Goal: Transaction & Acquisition: Purchase product/service

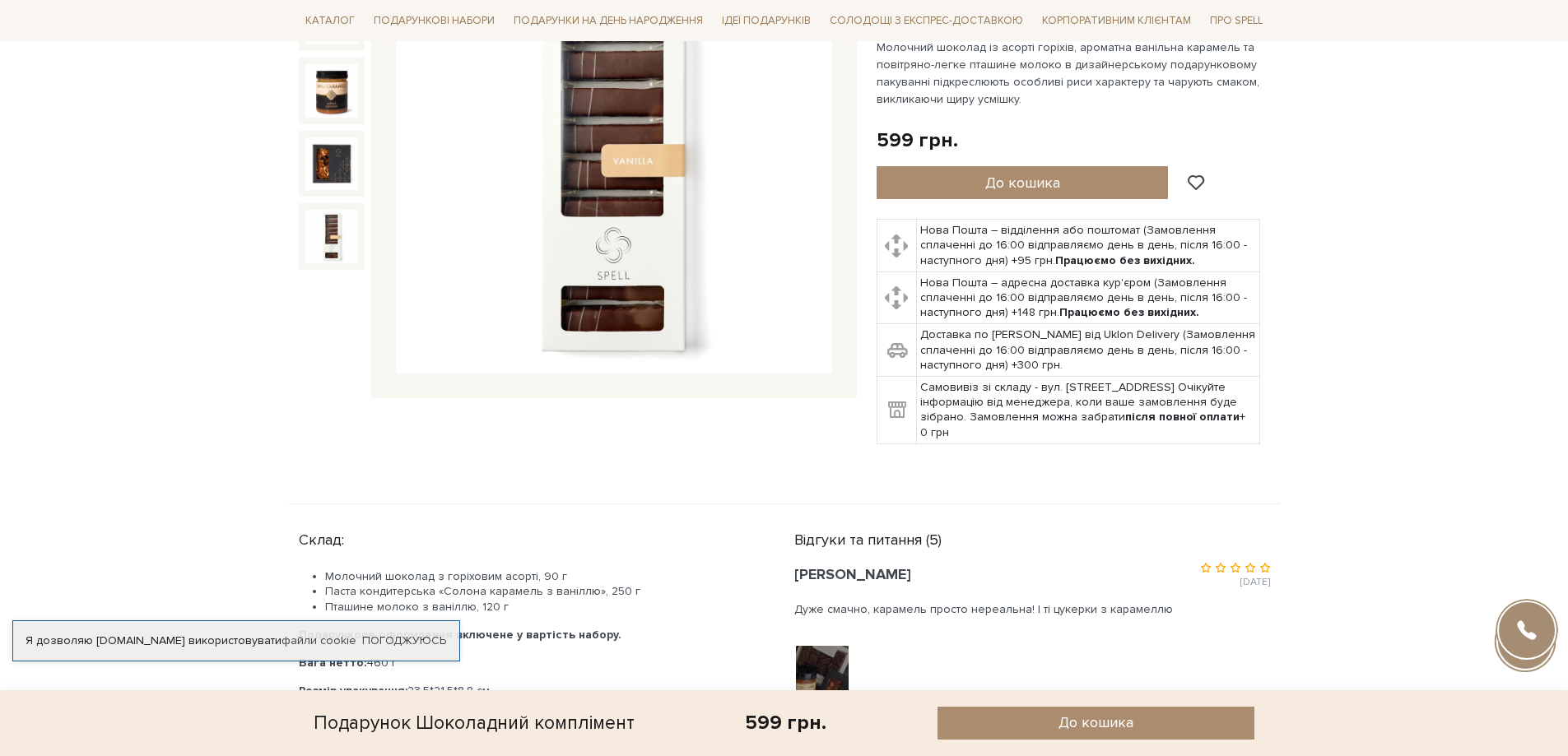
scroll to position [576, 0]
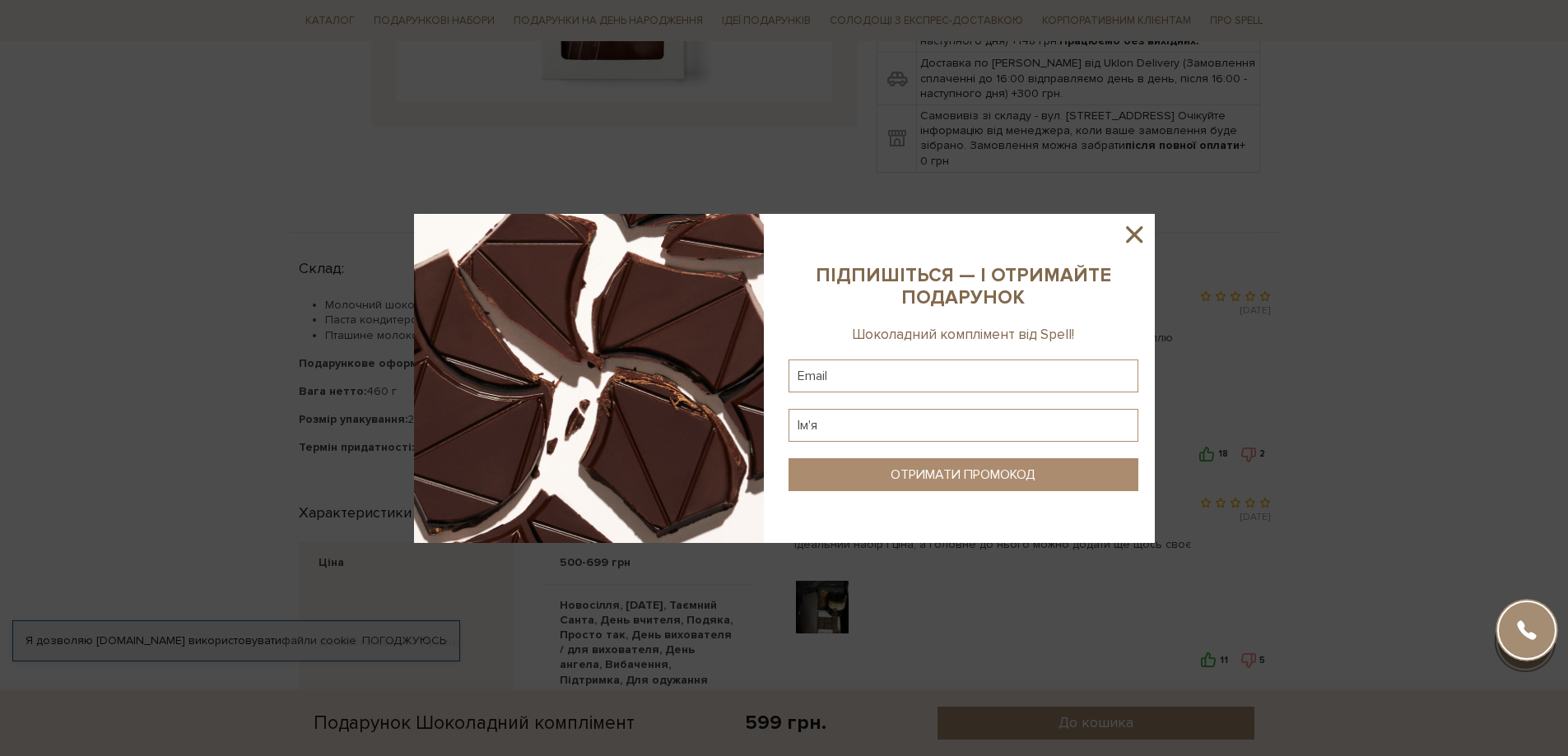
click at [1134, 234] on icon at bounding box center [1134, 234] width 17 height 17
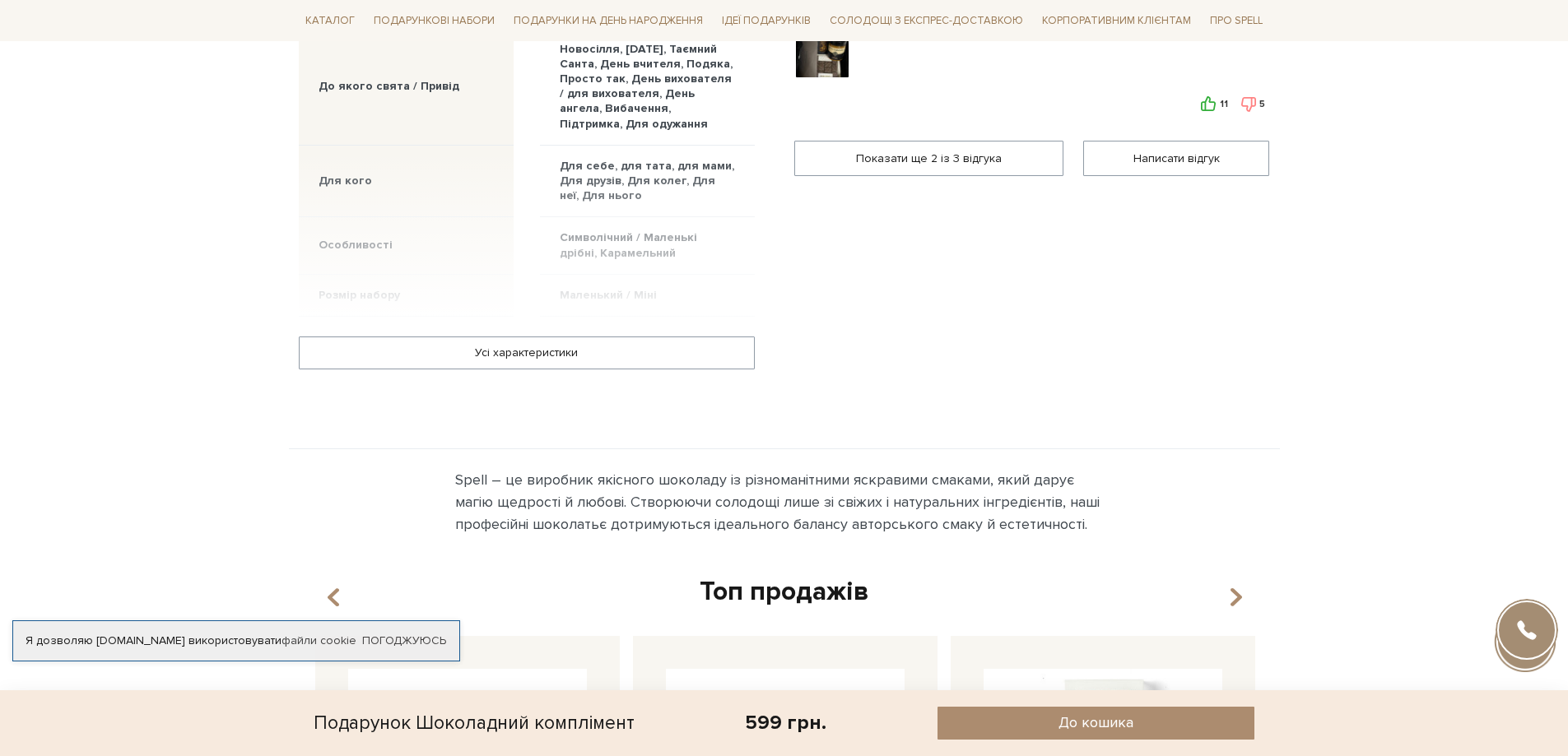
scroll to position [1152, 0]
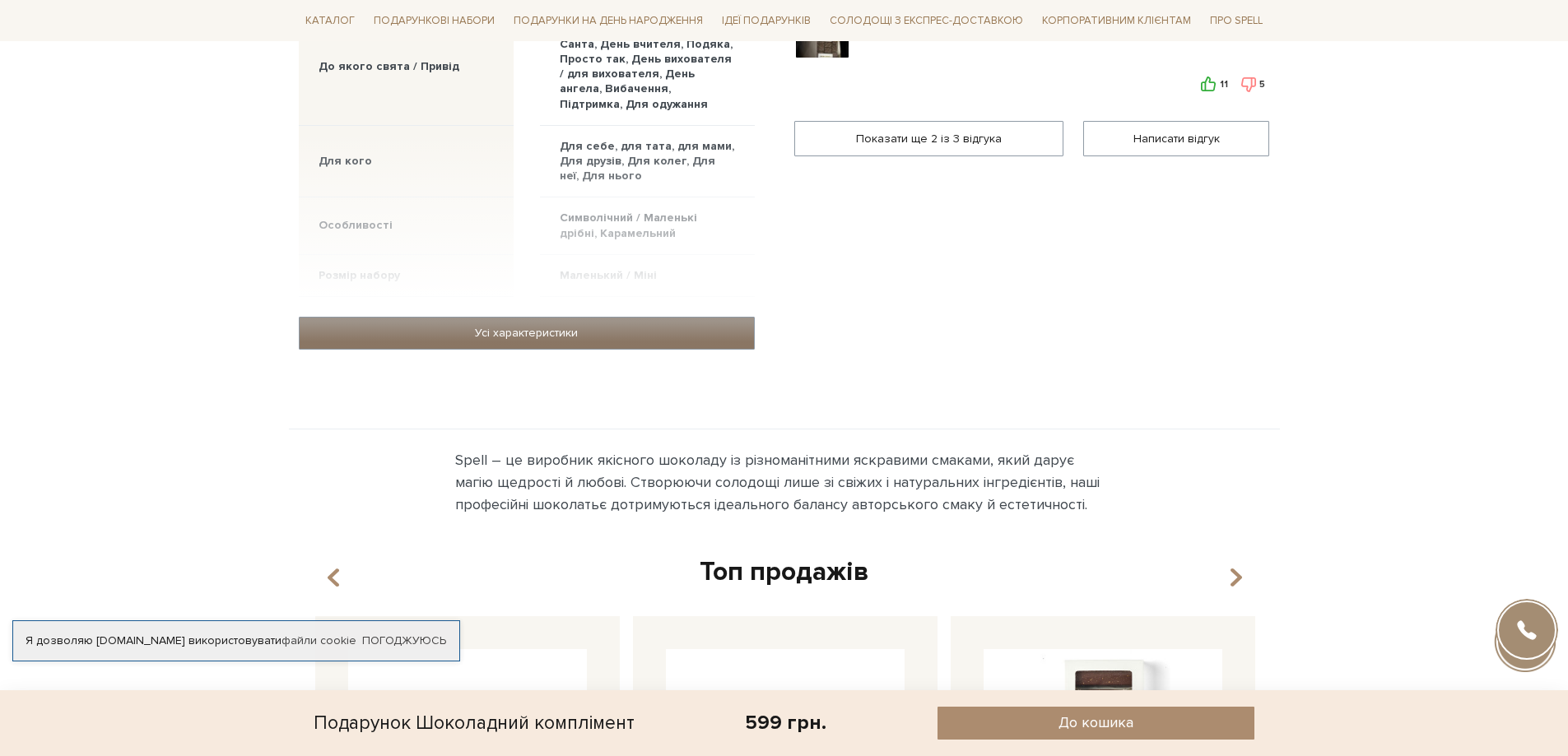
click at [508, 343] on link "Усі характеристики" at bounding box center [526, 334] width 454 height 32
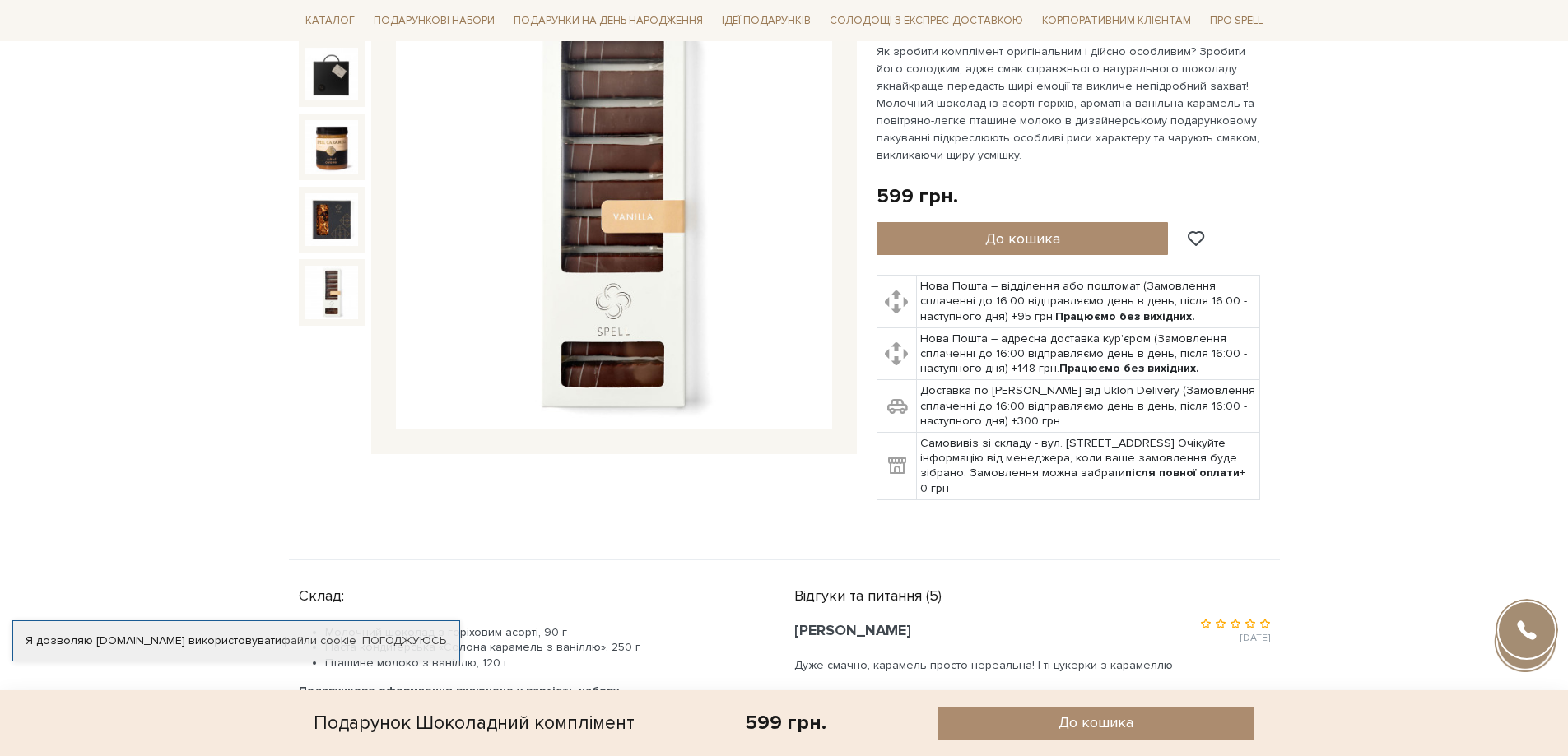
scroll to position [247, 0]
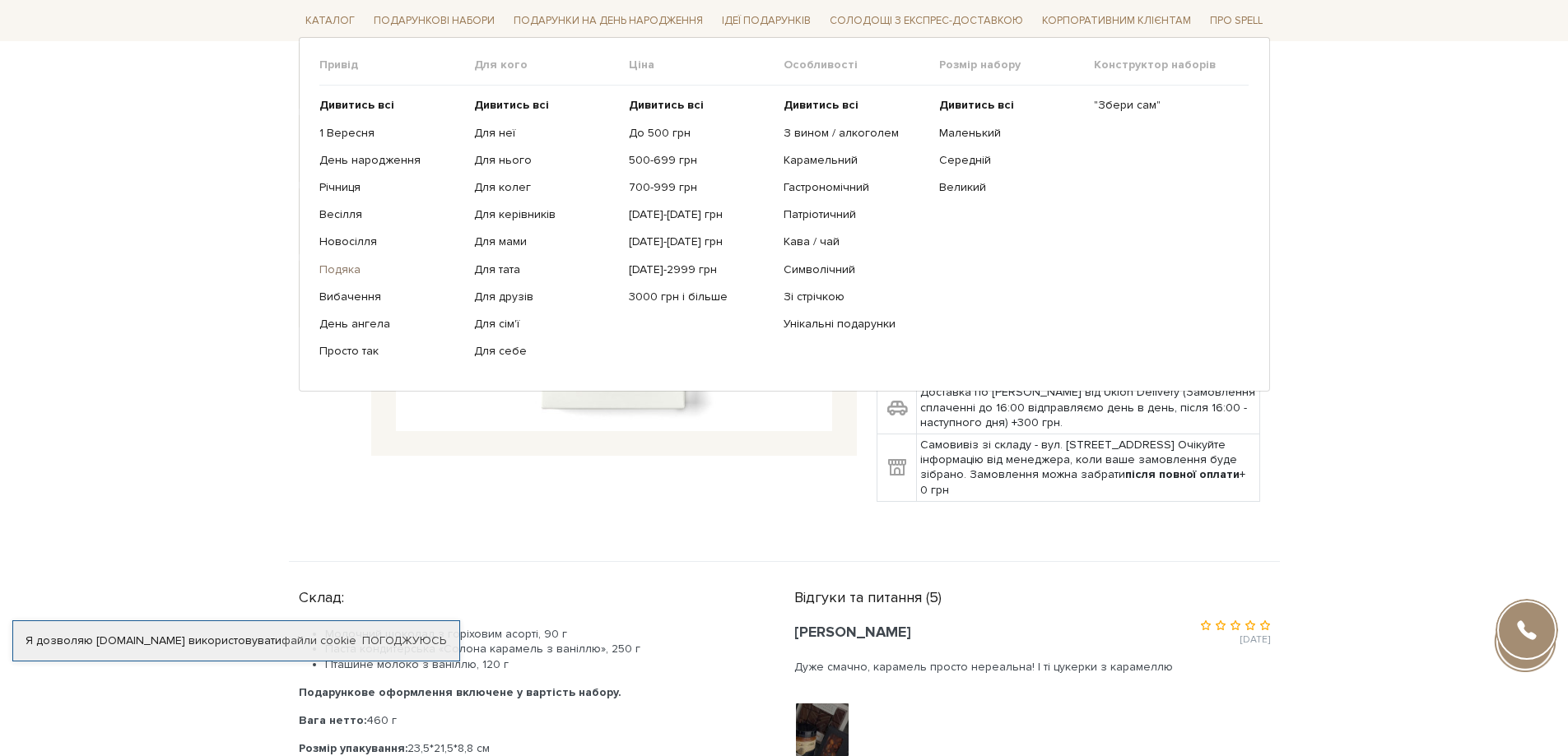
click at [345, 270] on link "Подяка" at bounding box center [391, 268] width 143 height 15
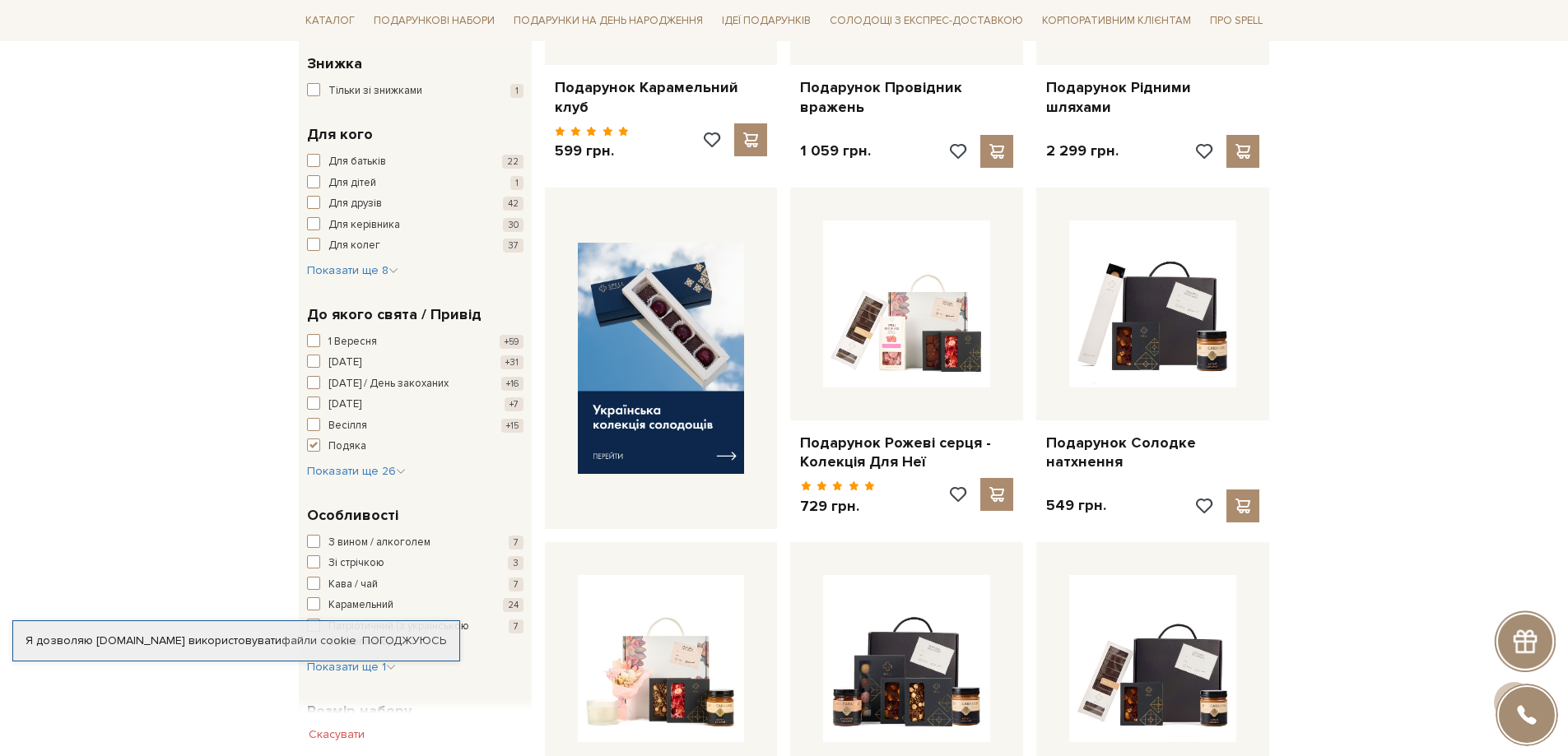
scroll to position [494, 0]
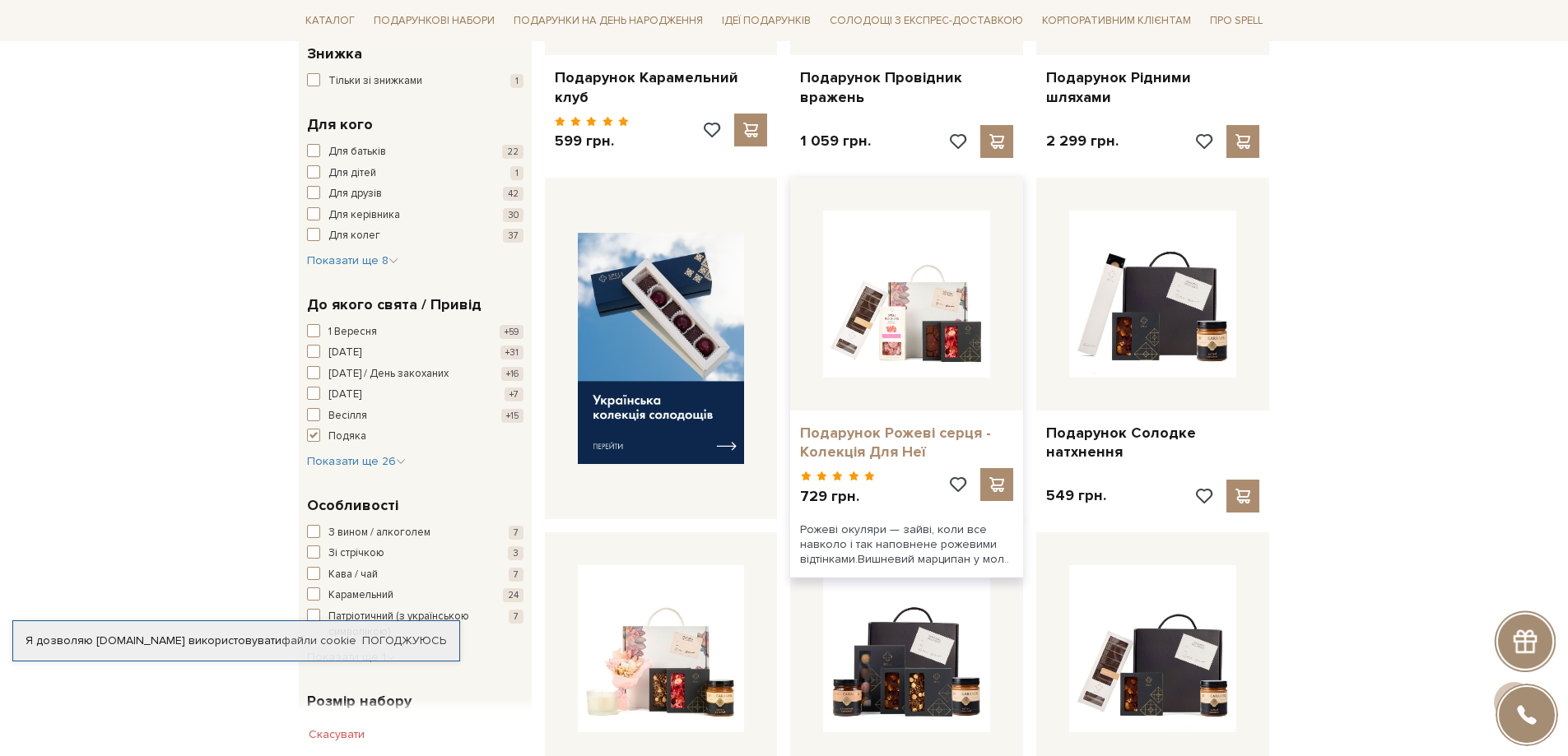
click at [909, 424] on link "Подарунок Рожеві серця - Колекція Для Неї" at bounding box center [907, 444] width 213 height 39
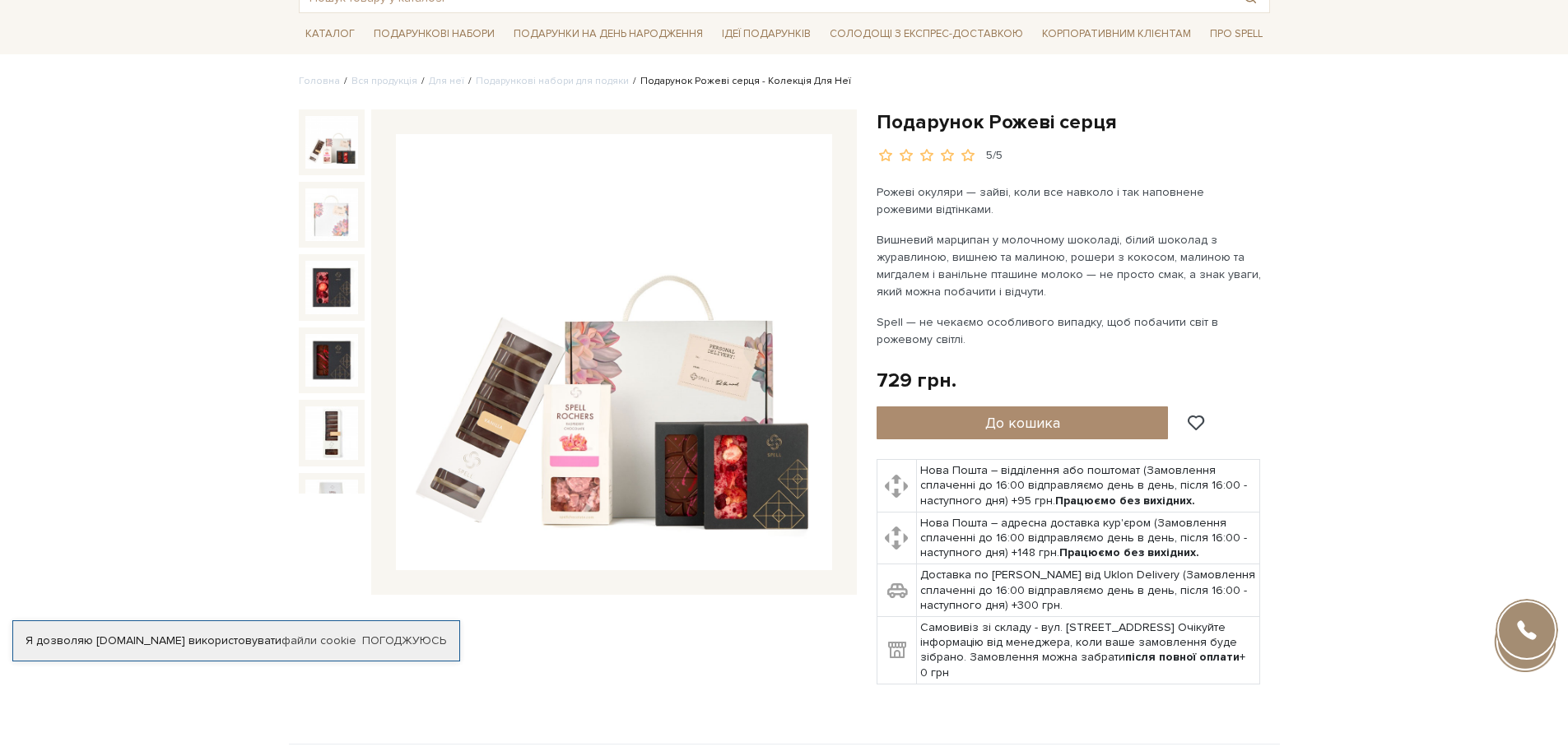
scroll to position [83, 0]
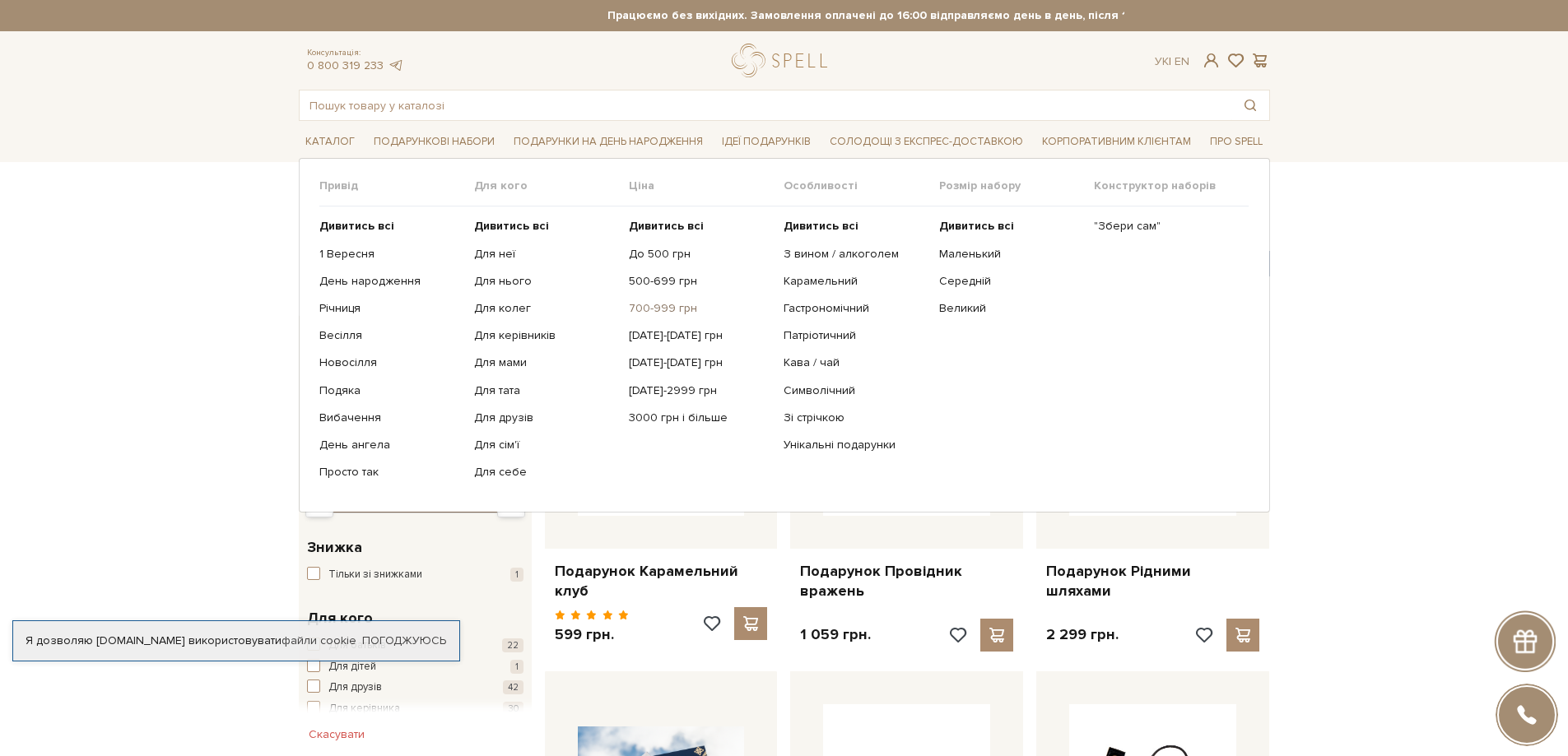
click at [645, 310] on link "700-999 грн" at bounding box center [700, 308] width 143 height 15
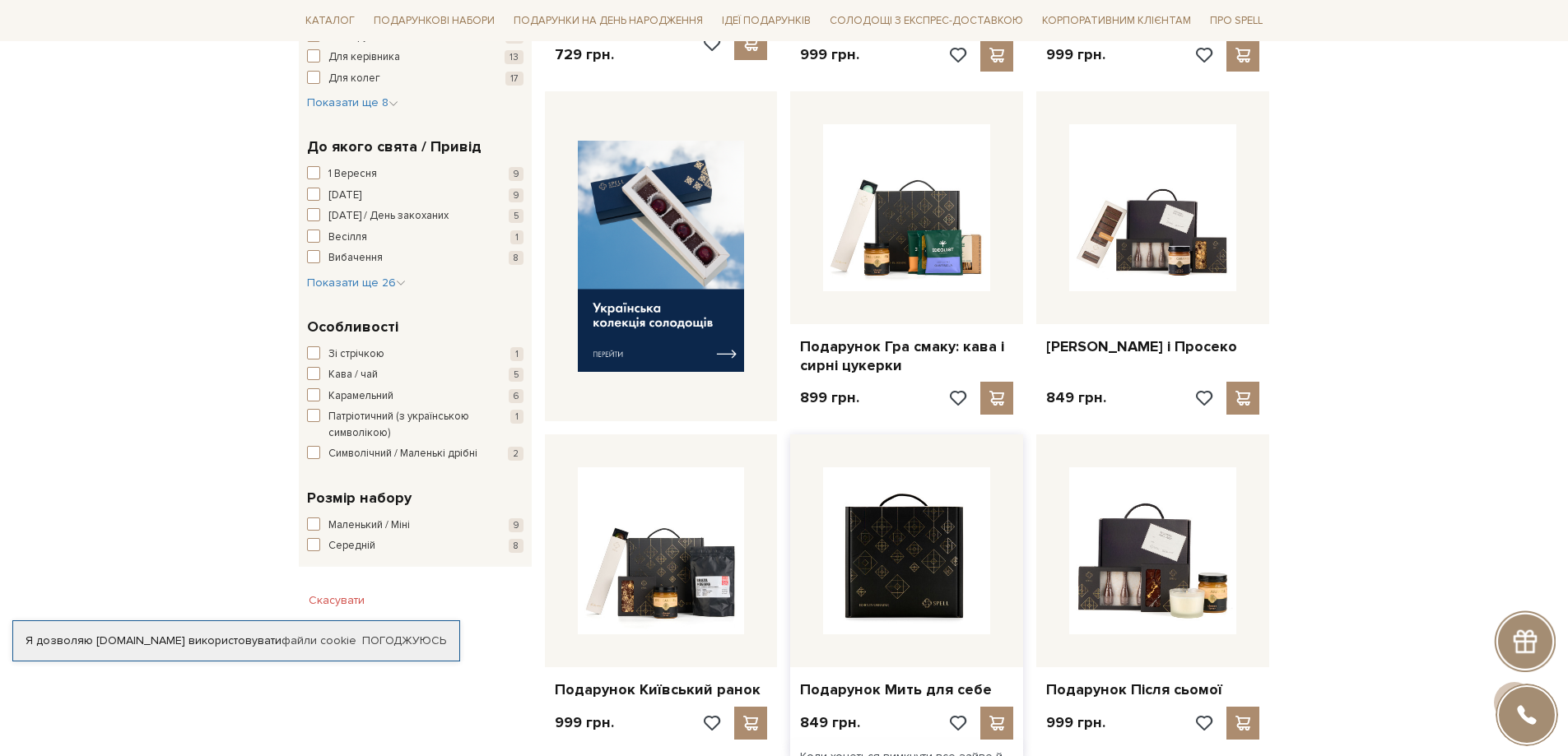
scroll to position [576, 0]
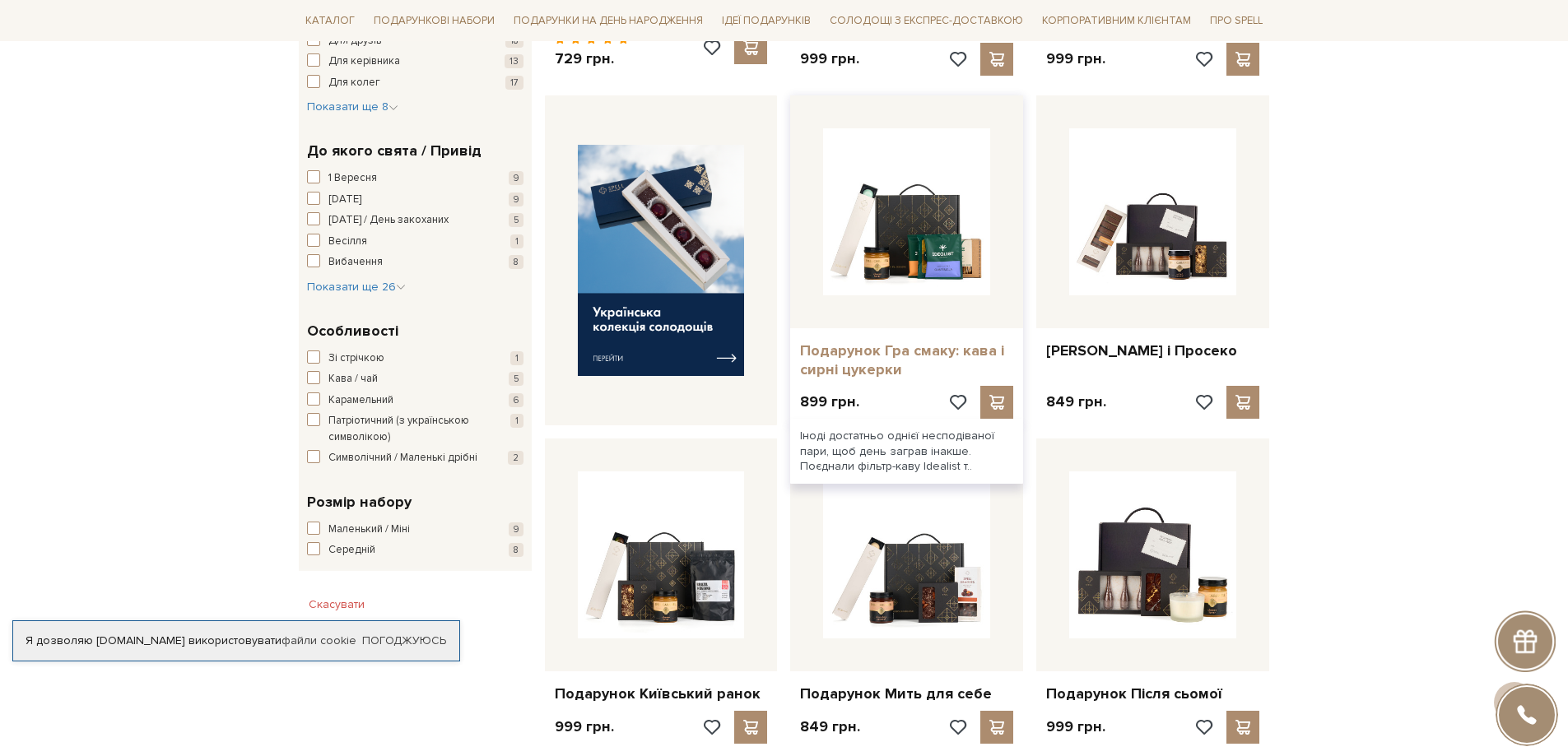
click at [875, 355] on link "Подарунок Гра смаку: кава і сирні цукерки" at bounding box center [907, 361] width 213 height 39
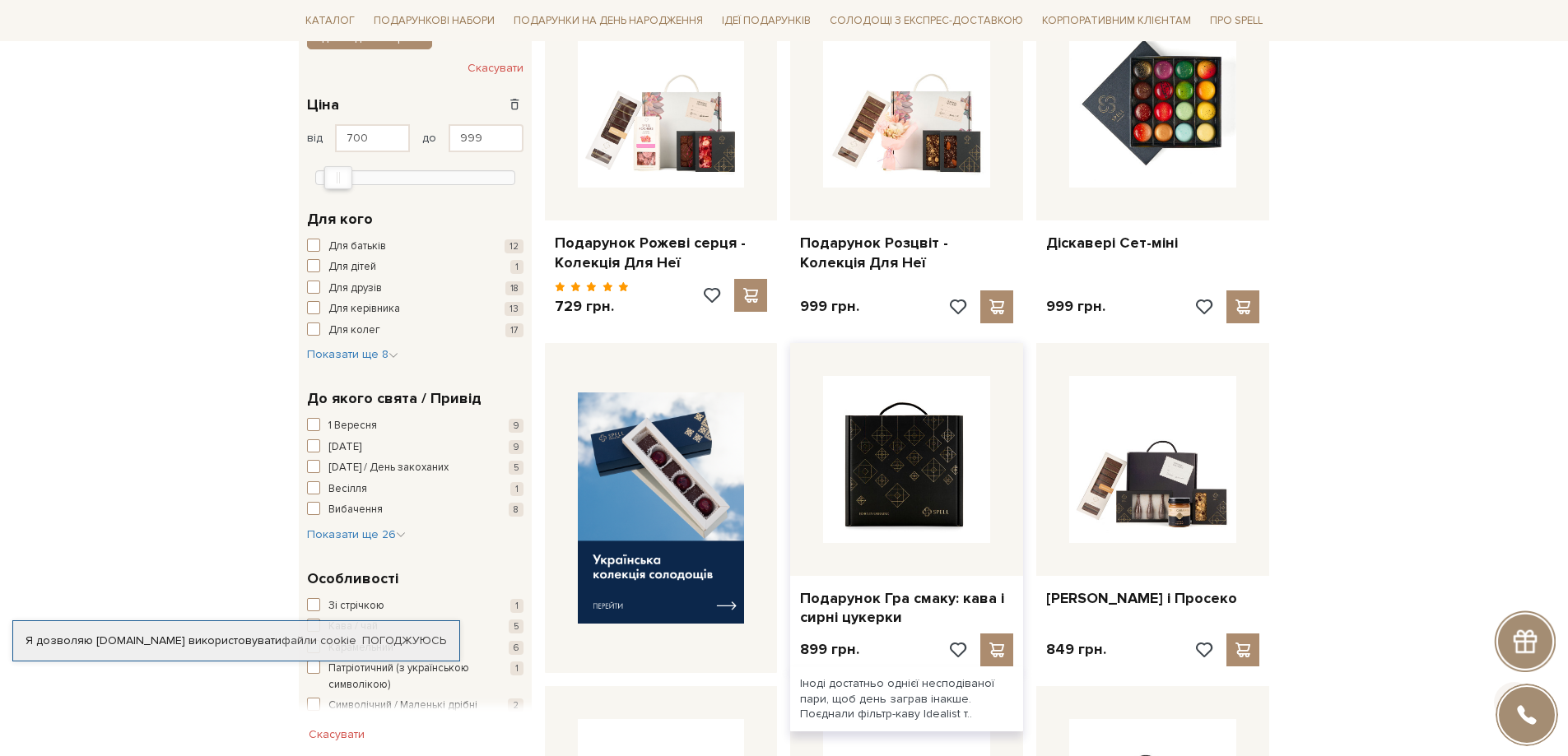
scroll to position [329, 0]
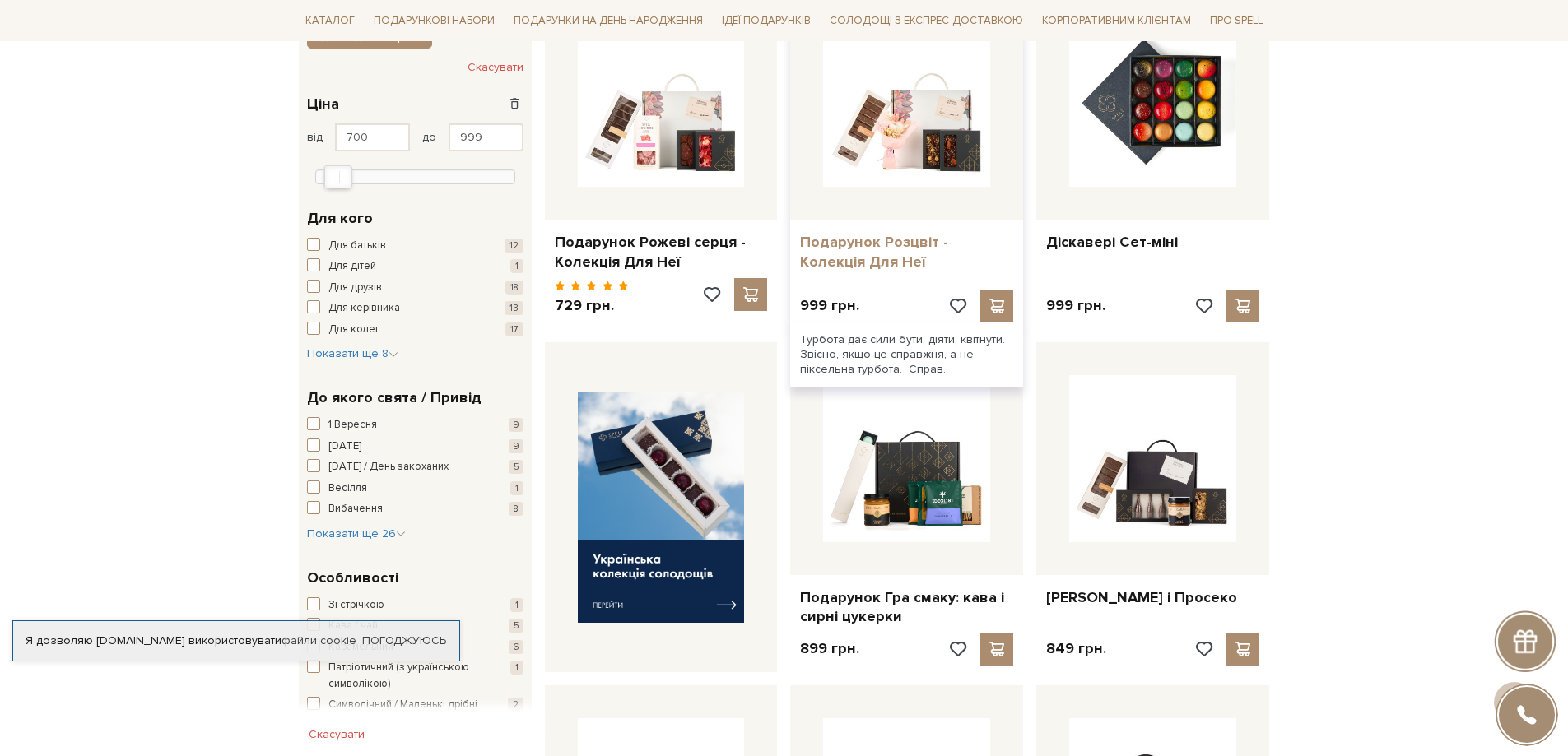
click at [974, 243] on link "Подарунок Розцвіт - Колекція Для Неї" at bounding box center [907, 253] width 213 height 39
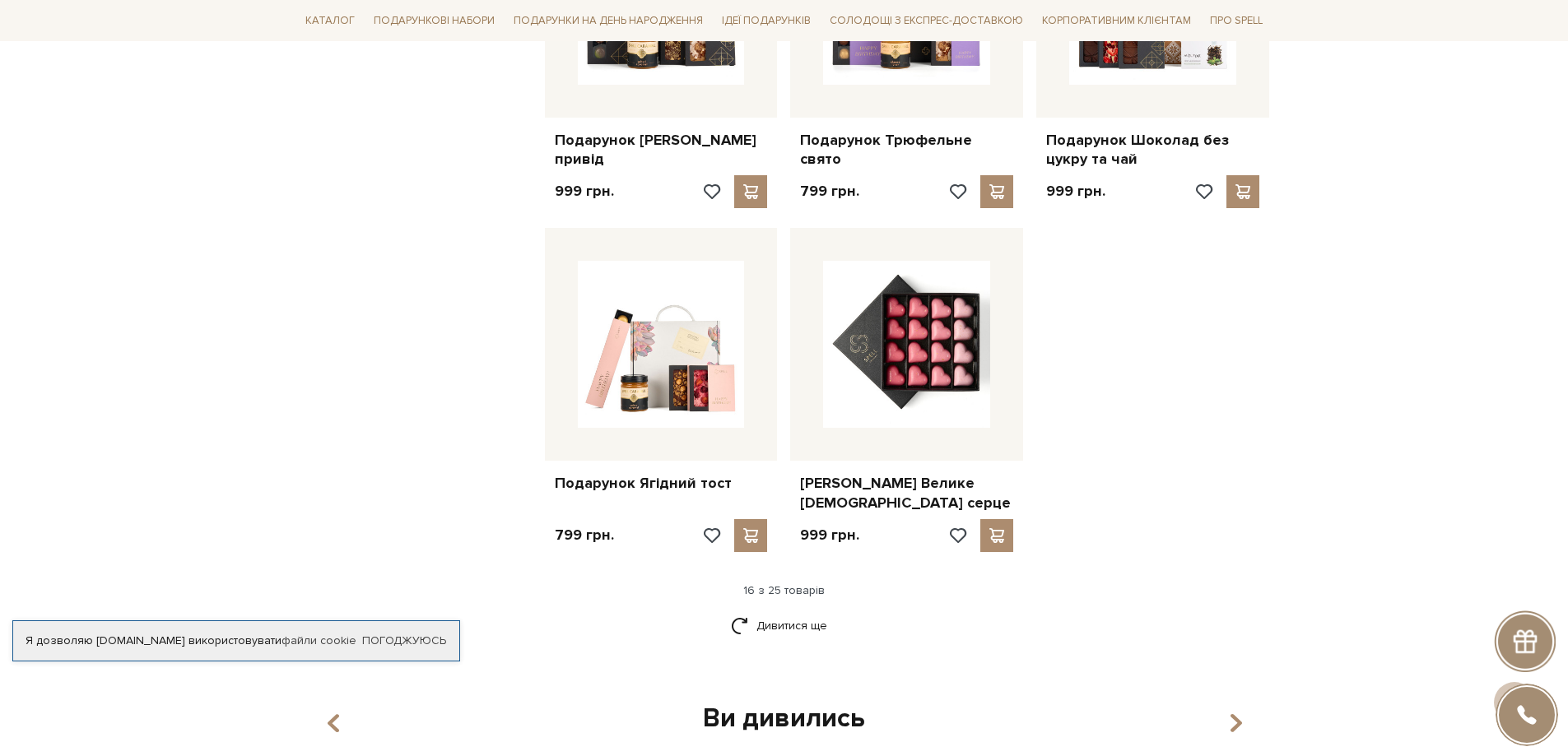
scroll to position [1800, 0]
click at [663, 481] on link "Подарунок Ягідний тост" at bounding box center [661, 483] width 213 height 19
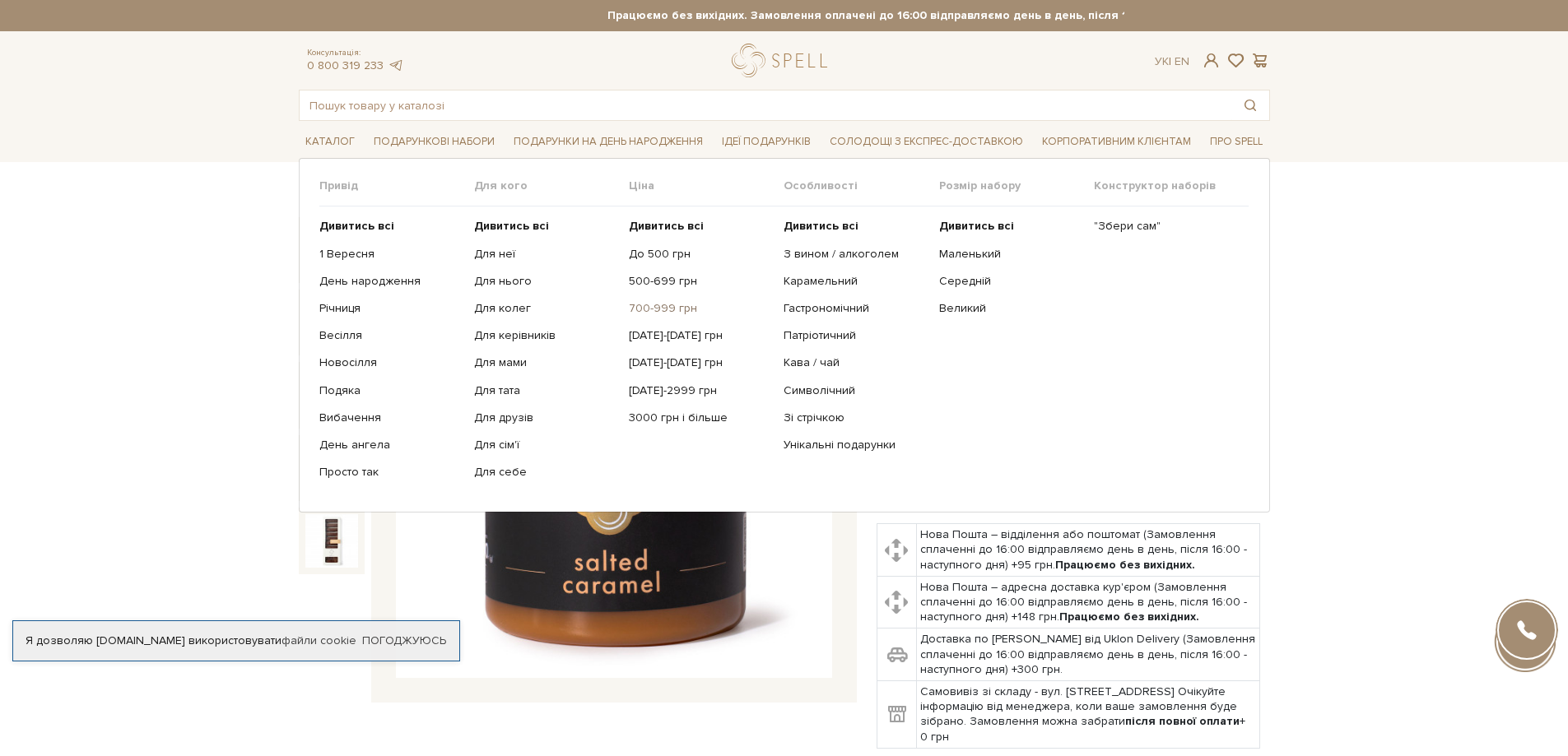
click at [659, 304] on link "700-999 грн" at bounding box center [700, 308] width 143 height 15
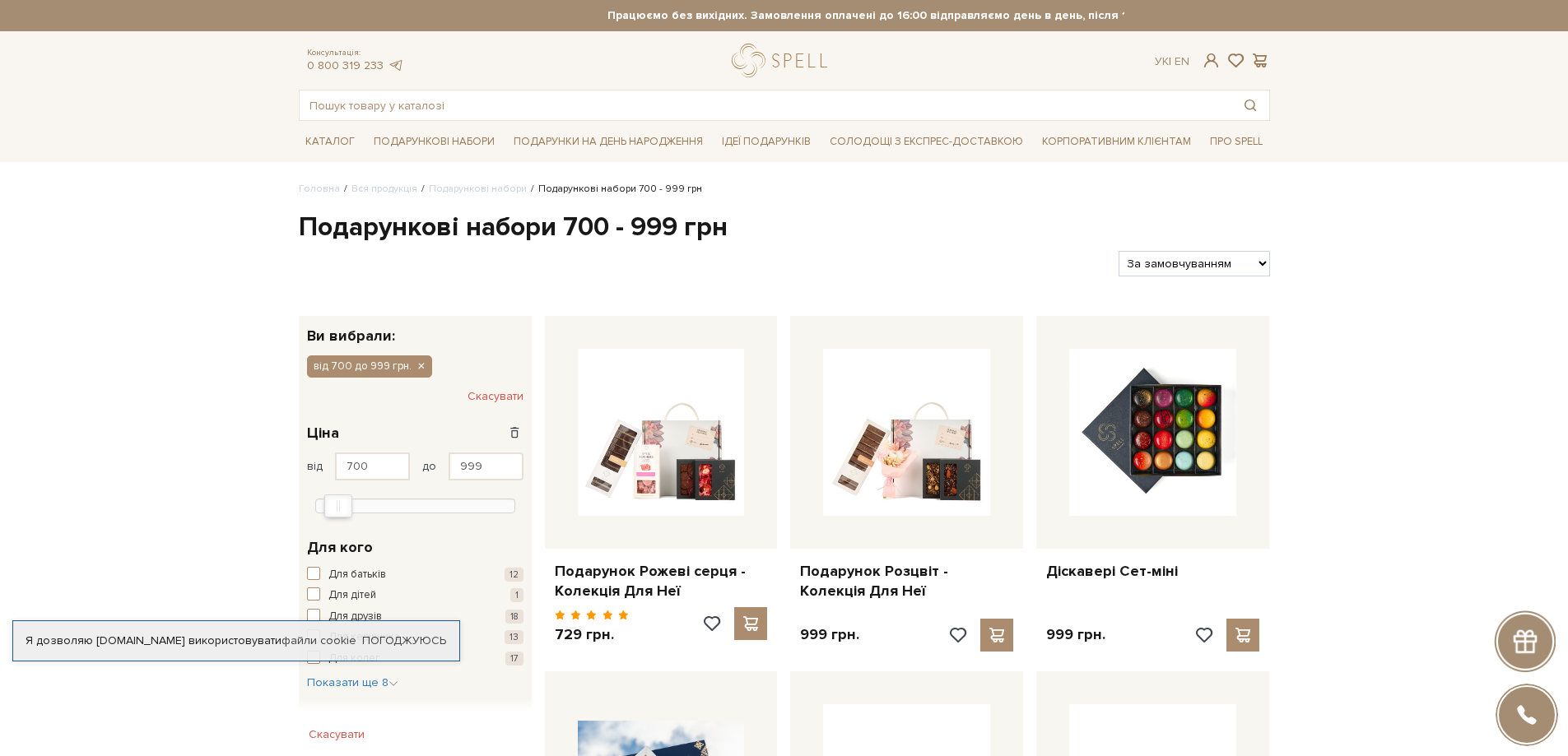
click at [1535, 672] on div at bounding box center [1525, 642] width 62 height 62
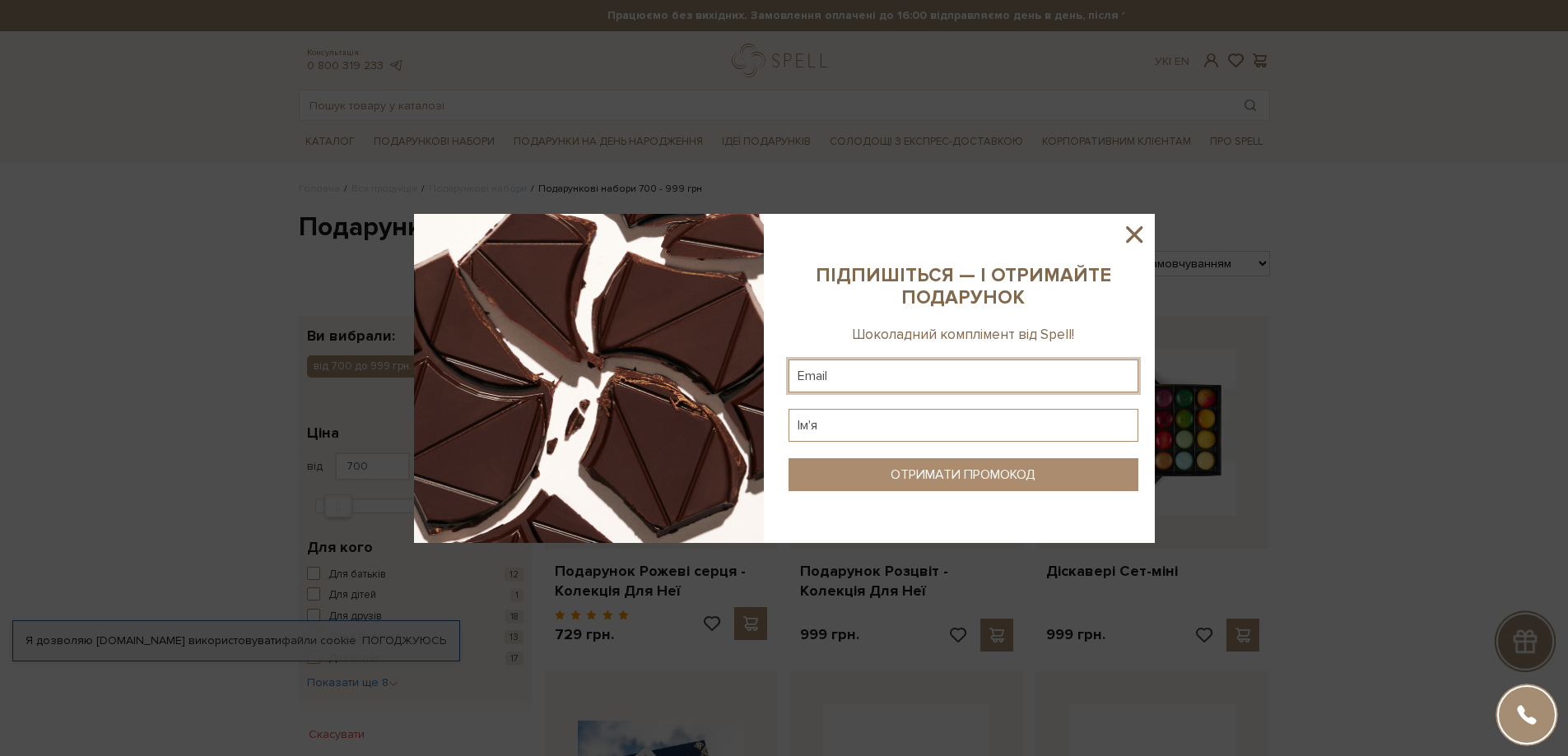
click at [855, 382] on input "text" at bounding box center [963, 376] width 350 height 33
type input "[EMAIL_ADDRESS][DOMAIN_NAME]"
click at [843, 436] on input "text" at bounding box center [963, 425] width 350 height 33
type input "[PERSON_NAME]"
click at [998, 467] on div "ОТРИМАТИ ПРОМОКОД" at bounding box center [963, 475] width 145 height 16
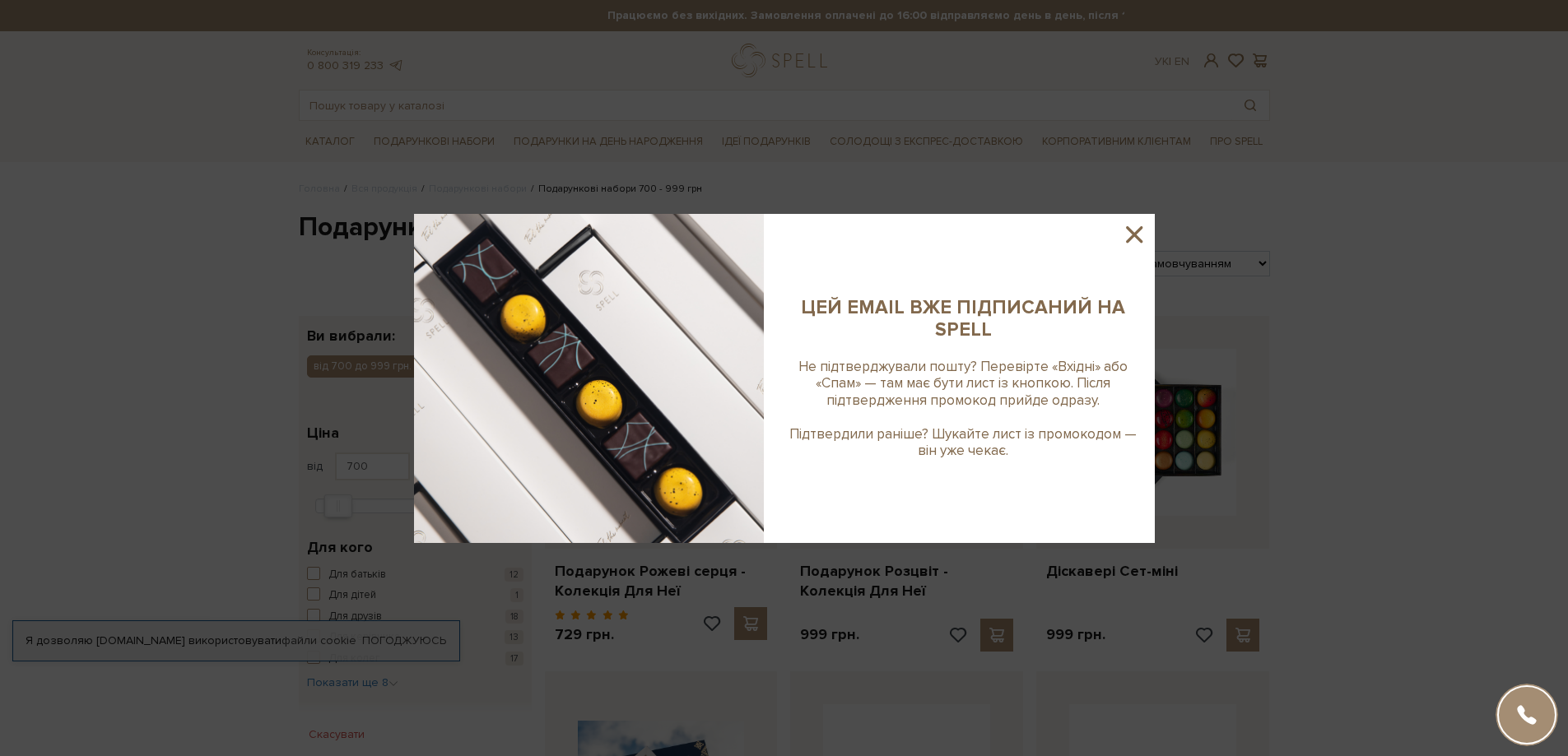
click at [1139, 231] on icon at bounding box center [1135, 235] width 28 height 28
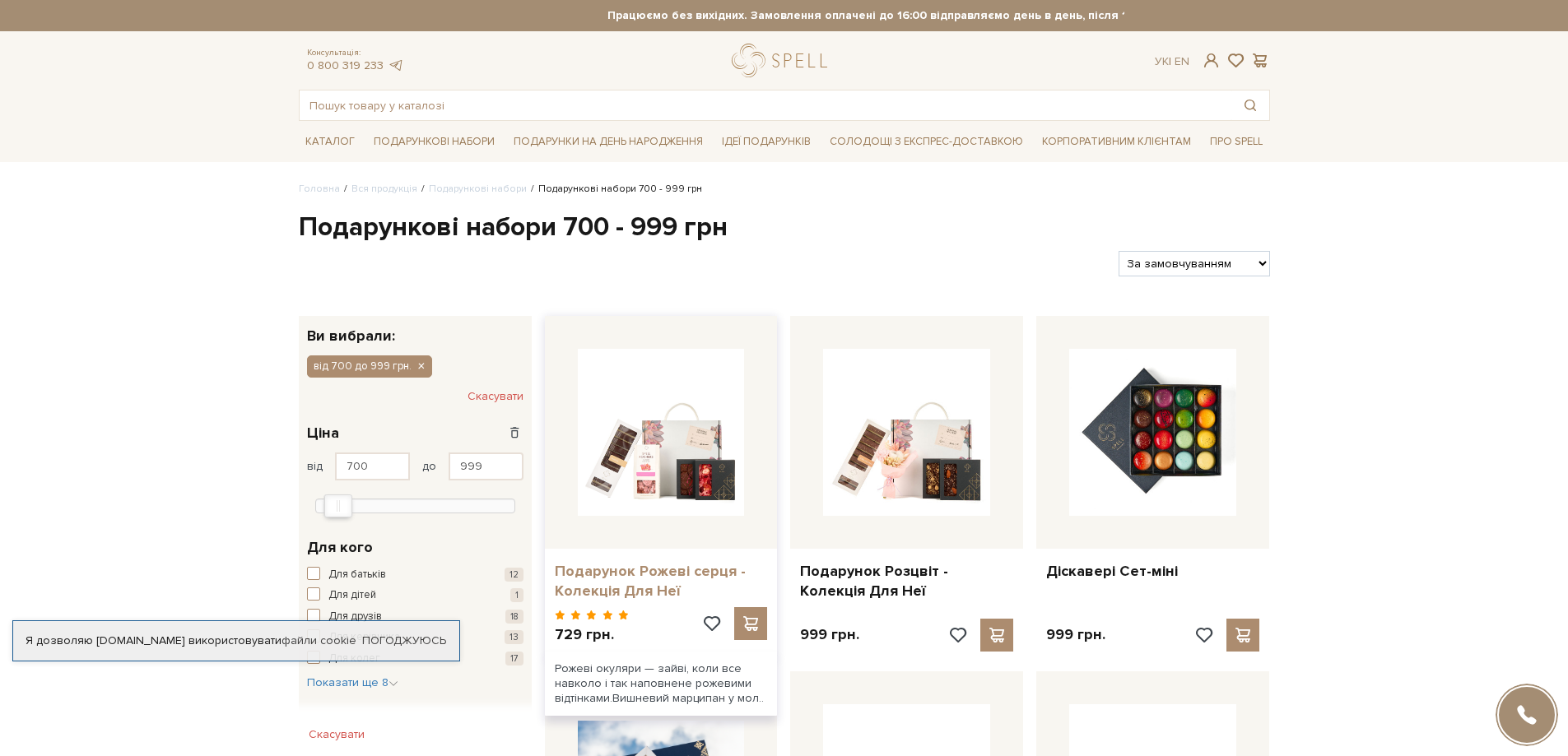
click at [645, 575] on link "Подарунок Рожеві серця - Колекція Для Неї" at bounding box center [661, 582] width 213 height 39
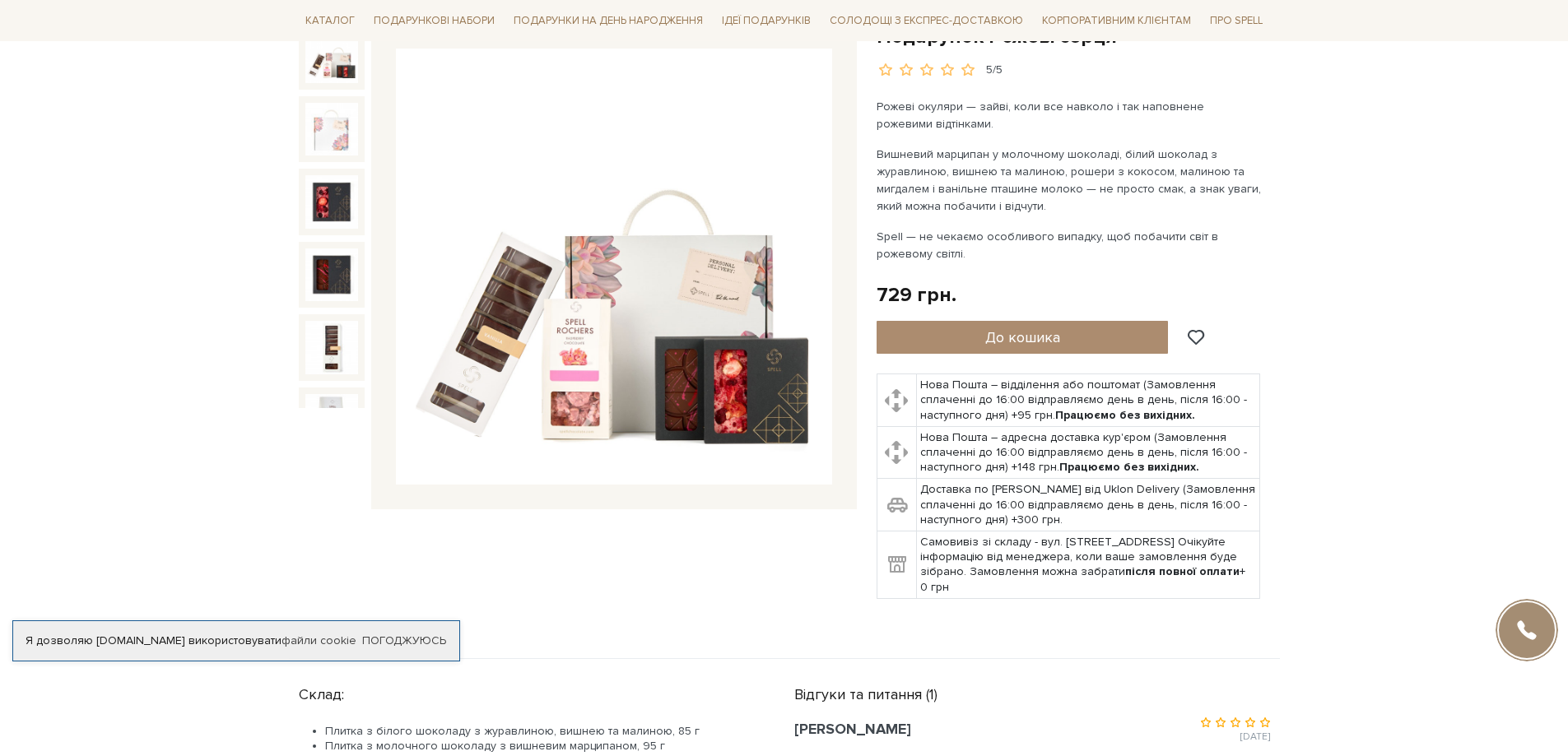
scroll to position [165, 0]
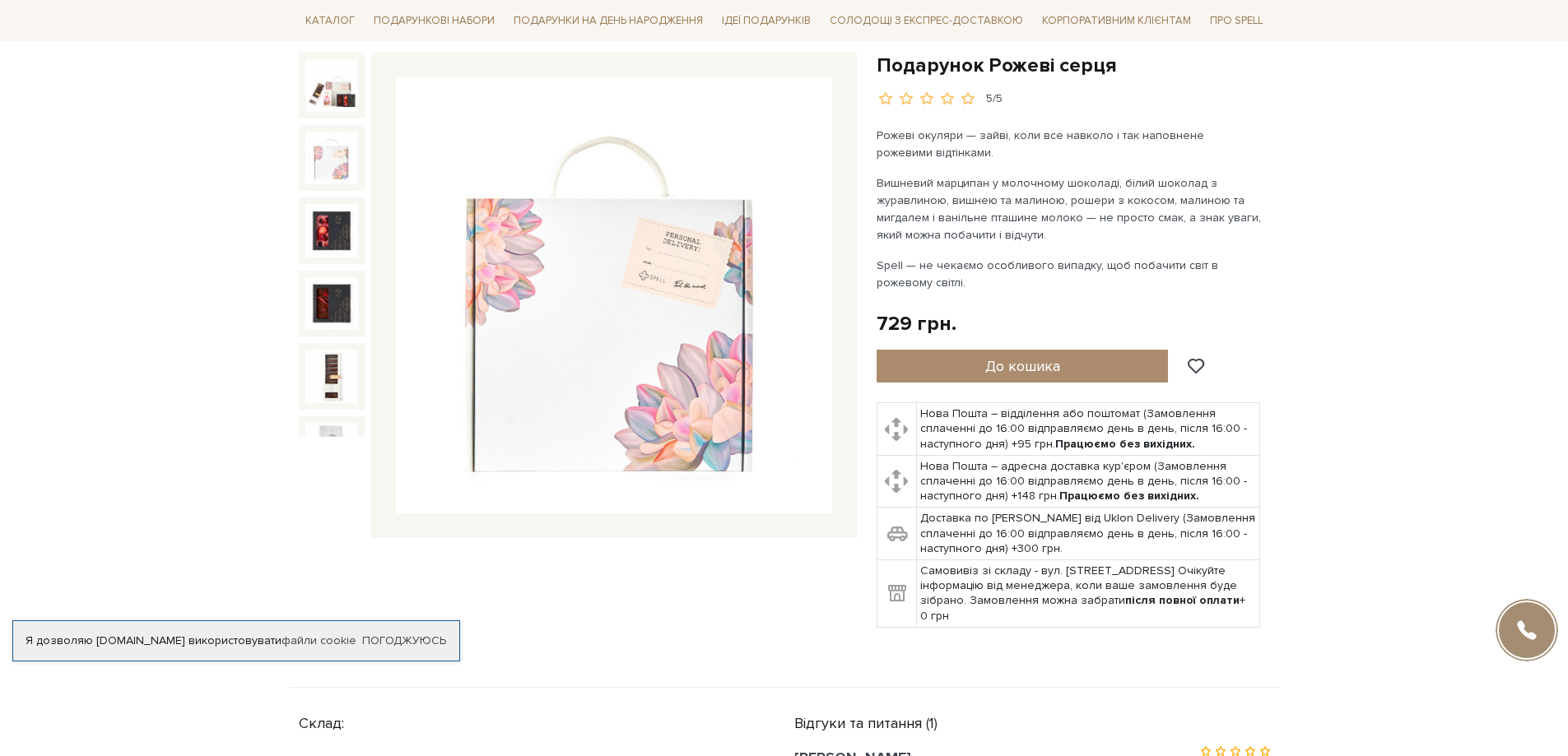
click at [319, 158] on img at bounding box center [332, 158] width 53 height 53
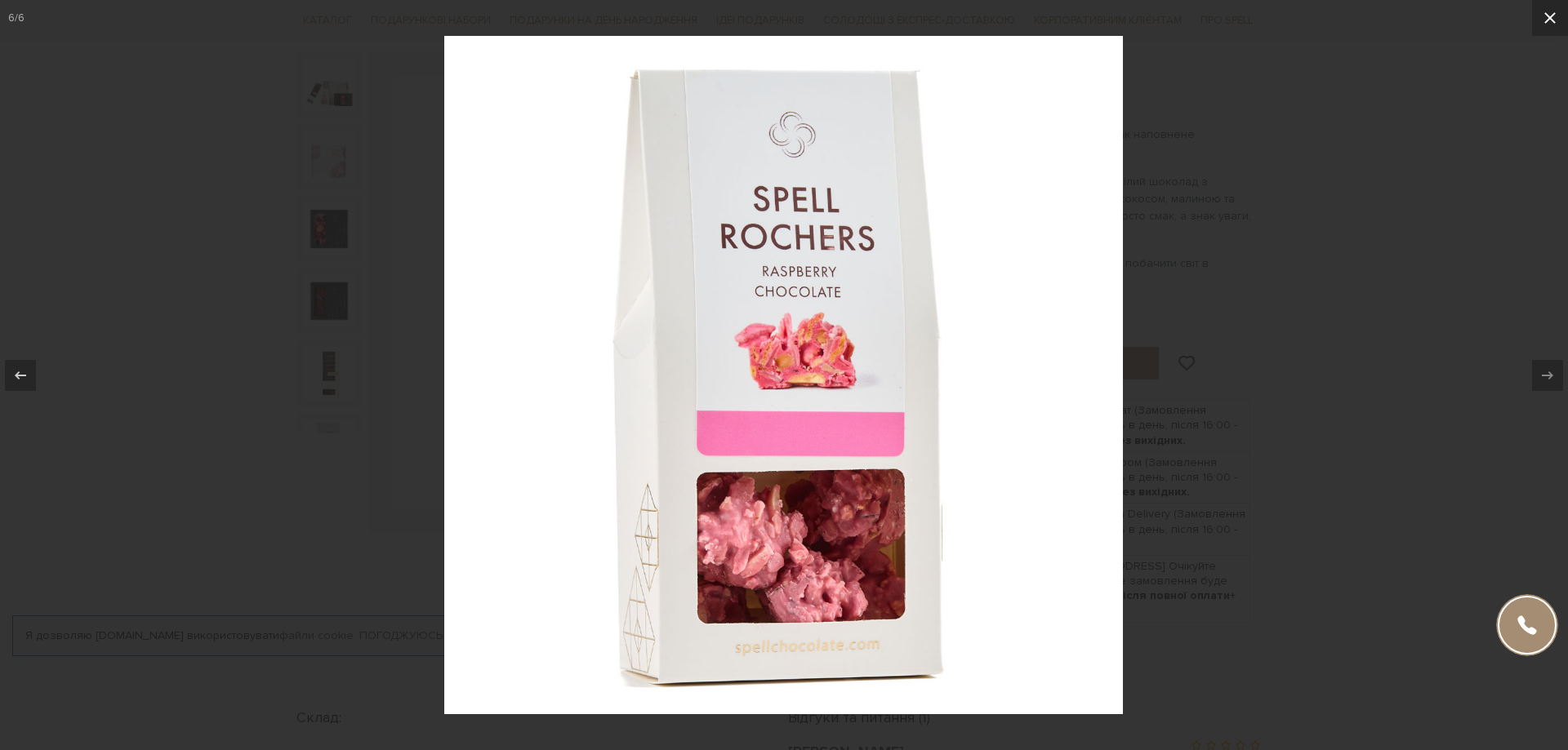
click at [1551, 14] on icon at bounding box center [1550, 17] width 19 height 19
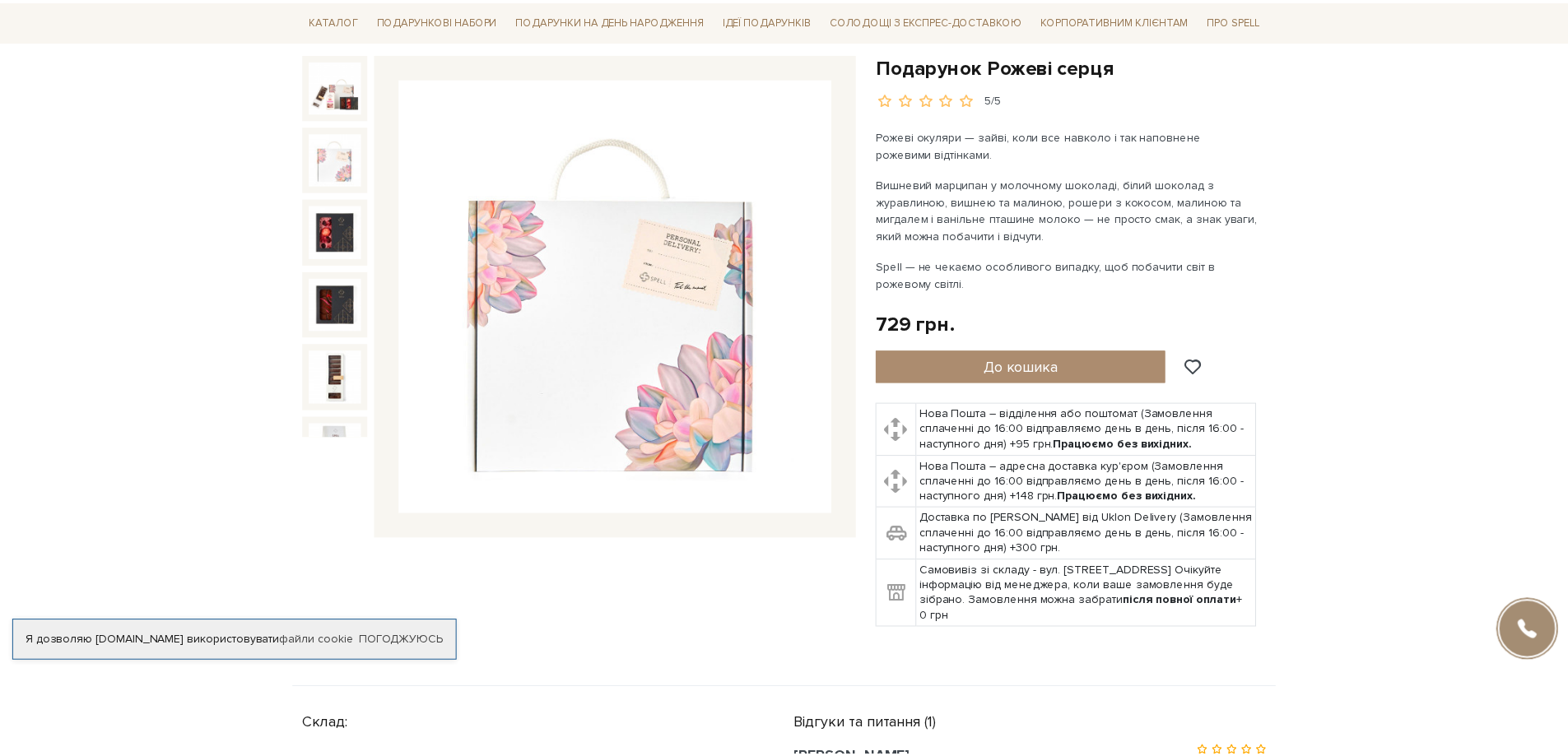
scroll to position [22, 0]
